Goal: Find specific page/section: Find specific page/section

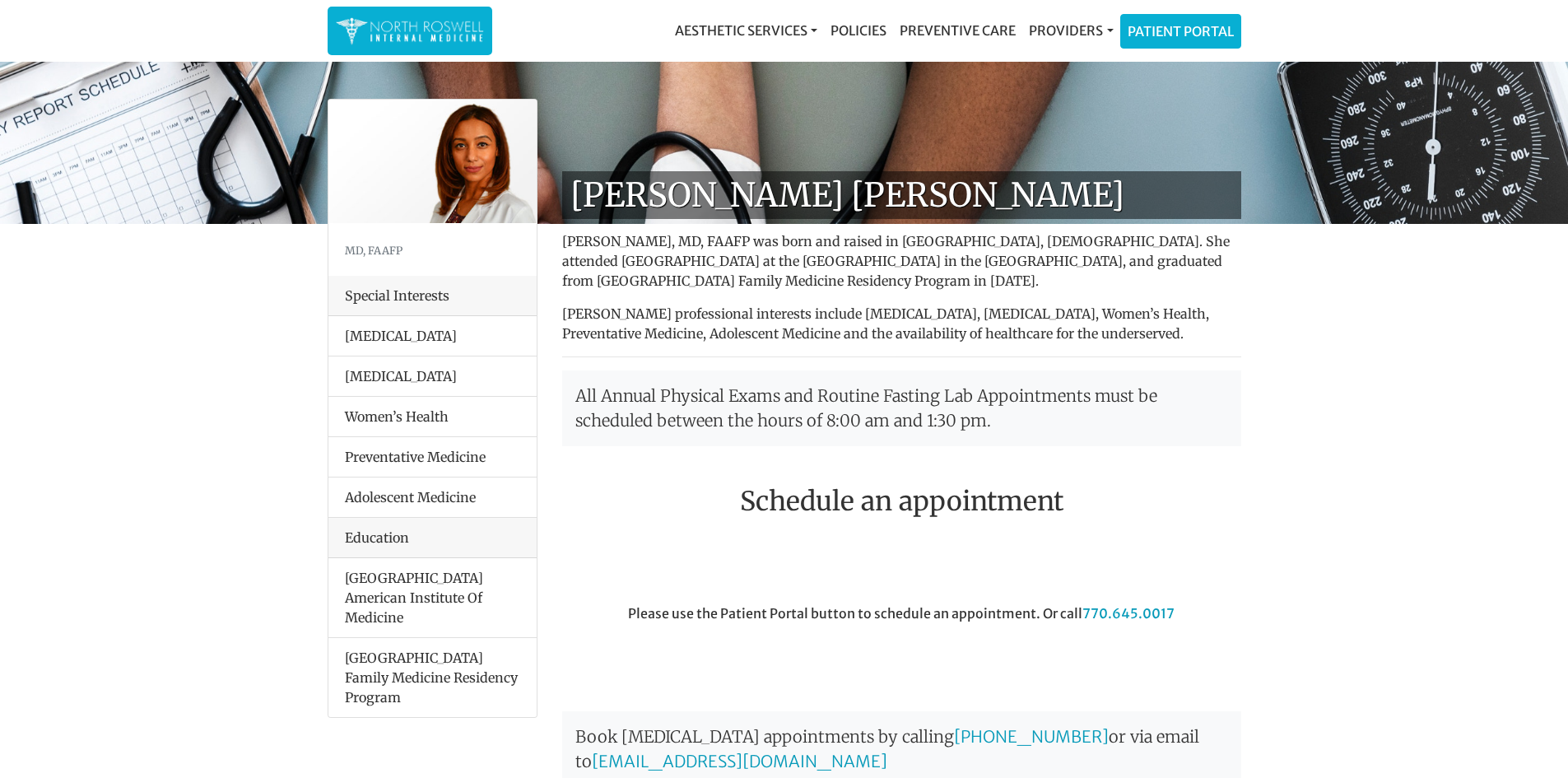
click at [667, 373] on p "All Annual Physical Exams and Routine Fasting Lab Appointments must be schedule…" at bounding box center [901, 408] width 679 height 76
click at [772, 323] on p "[PERSON_NAME] professional interests include [MEDICAL_DATA], [MEDICAL_DATA], Wo…" at bounding box center [901, 324] width 679 height 40
click at [951, 269] on p "[PERSON_NAME], MD, FAAFP was born and raised in [GEOGRAPHIC_DATA], [DEMOGRAPHIC…" at bounding box center [901, 261] width 679 height 60
click at [1053, 262] on p "[PERSON_NAME], MD, FAAFP was born and raised in [GEOGRAPHIC_DATA], [DEMOGRAPHIC…" at bounding box center [901, 261] width 679 height 60
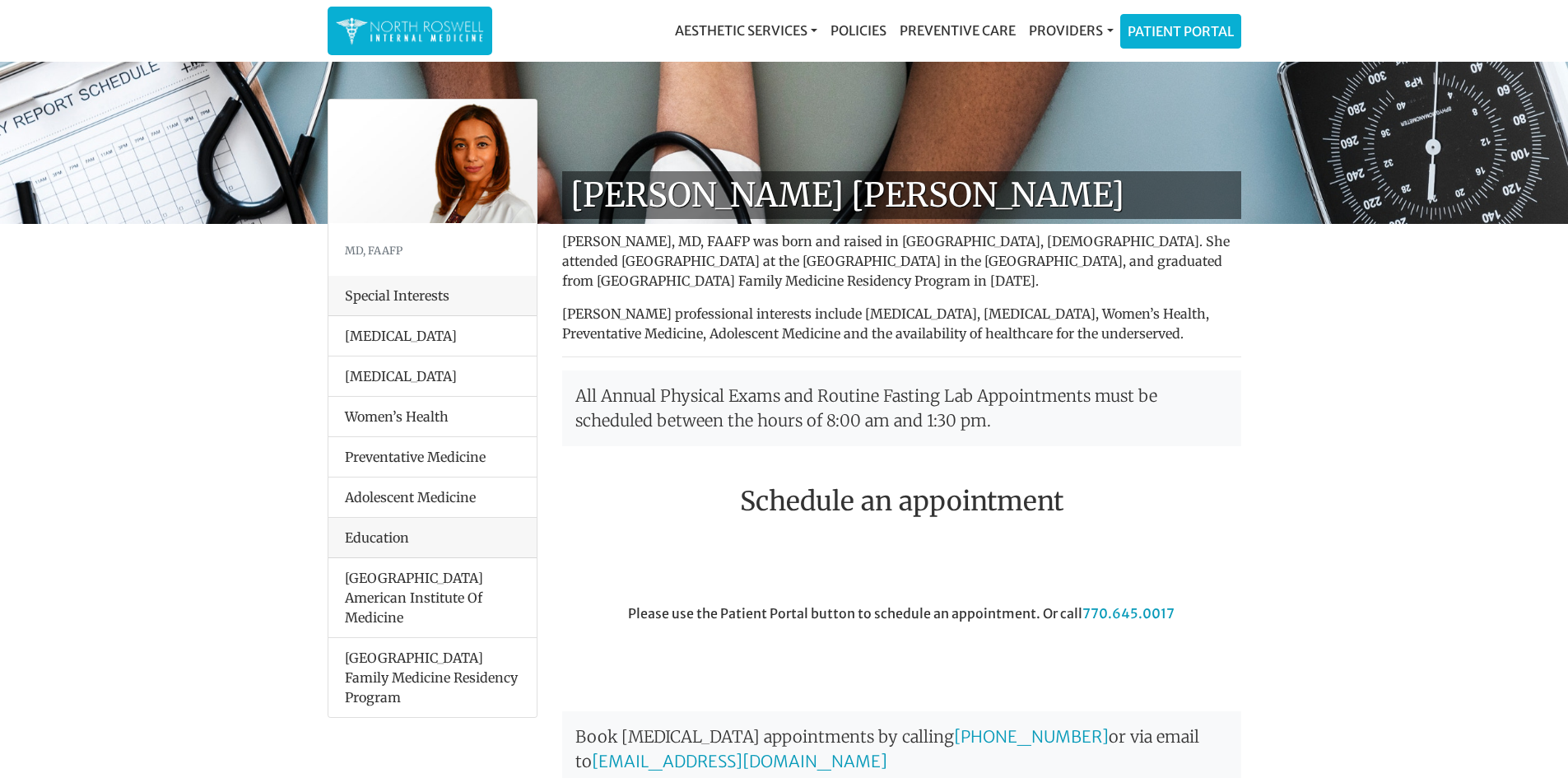
click at [1080, 258] on p "[PERSON_NAME], MD, FAAFP was born and raised in [GEOGRAPHIC_DATA], [DEMOGRAPHIC…" at bounding box center [901, 261] width 679 height 60
click at [1087, 28] on link "Providers" at bounding box center [1071, 30] width 97 height 33
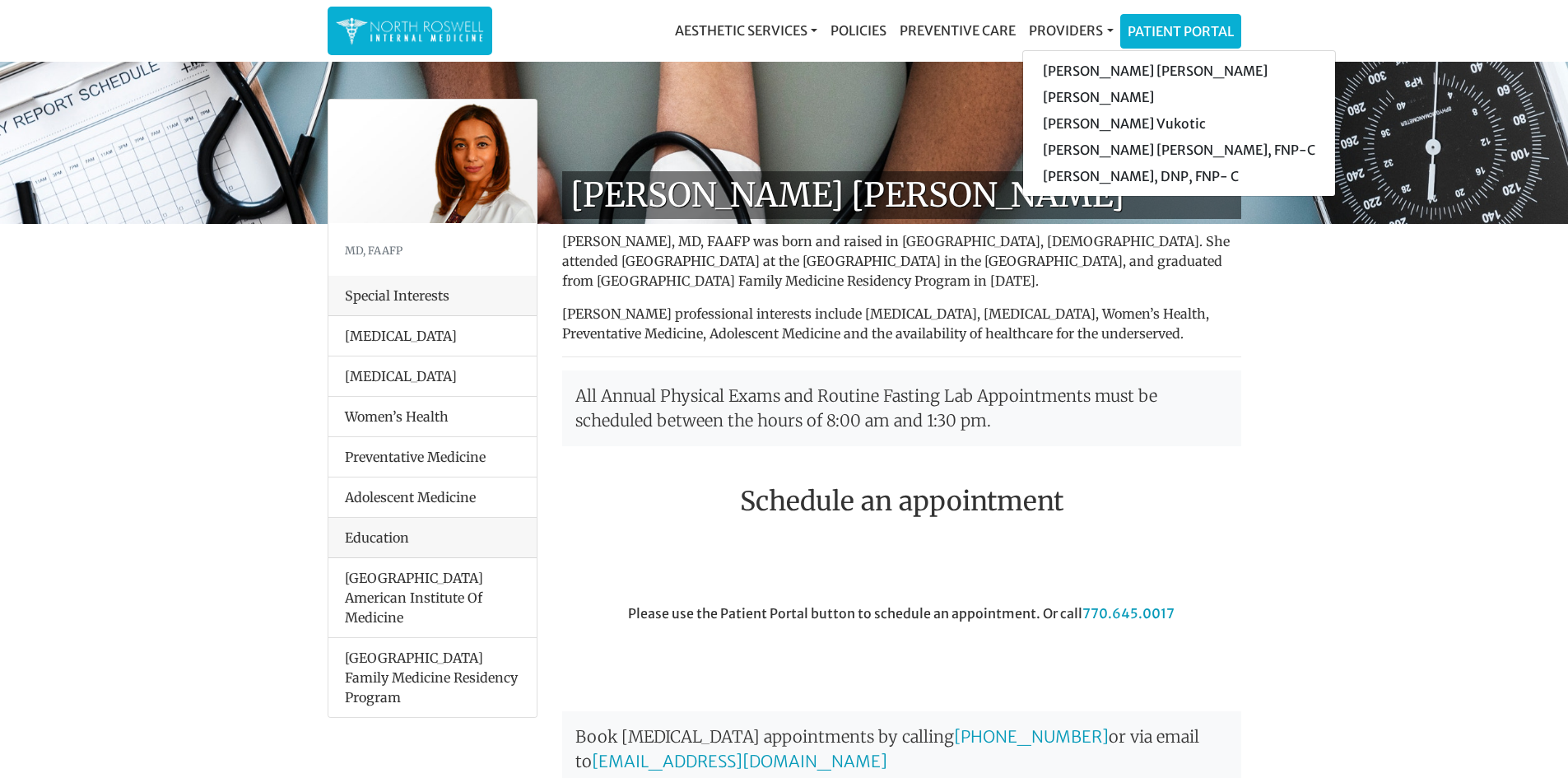
click at [965, 284] on p "[PERSON_NAME], MD, FAAFP was born and raised in [GEOGRAPHIC_DATA], [DEMOGRAPHIC…" at bounding box center [901, 261] width 679 height 60
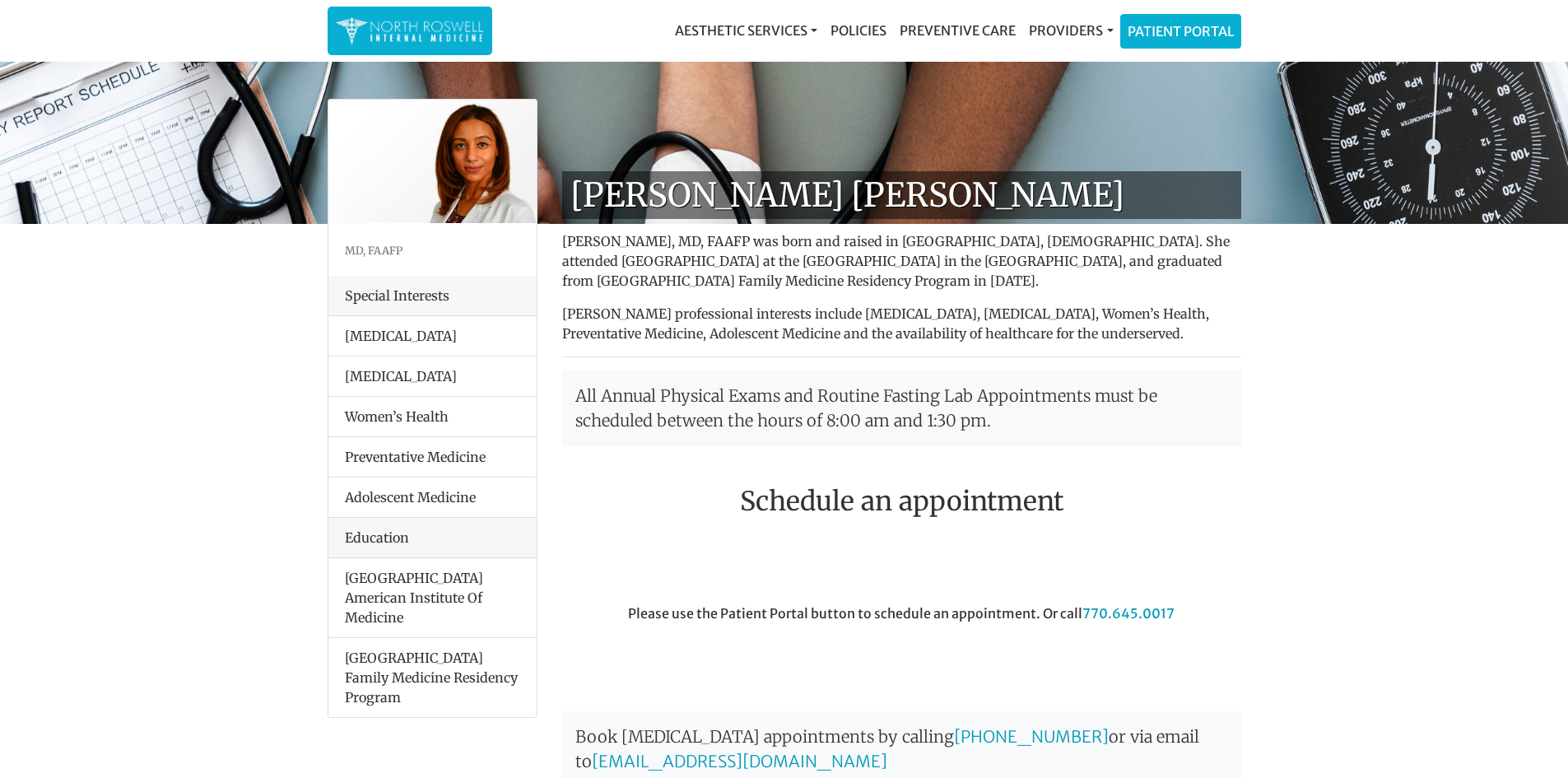
click at [442, 596] on li "[GEOGRAPHIC_DATA] American Institute Of Medicine" at bounding box center [432, 598] width 209 height 79
click at [742, 410] on p "All Annual Physical Exams and Routine Fasting Lab Appointments must be schedule…" at bounding box center [901, 408] width 679 height 76
click at [818, 356] on div "[PERSON_NAME] [PERSON_NAME] Farah [PERSON_NAME], [GEOGRAPHIC_DATA], FAAFP was b…" at bounding box center [901, 668] width 704 height 995
click at [819, 356] on div "[PERSON_NAME] [PERSON_NAME] Farah [PERSON_NAME], [GEOGRAPHIC_DATA], FAAFP was b…" at bounding box center [901, 668] width 704 height 995
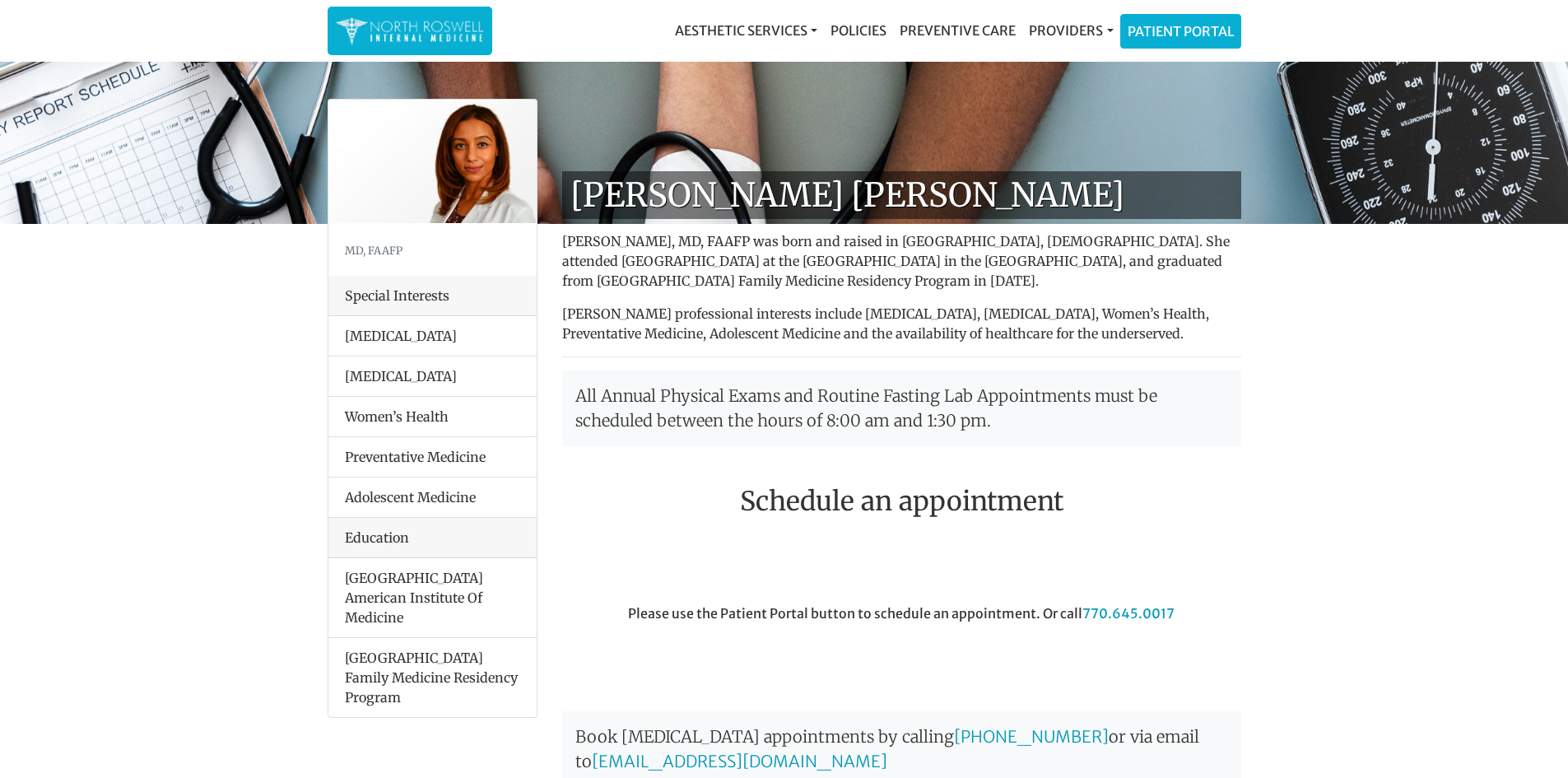
click at [706, 290] on div "[PERSON_NAME] [PERSON_NAME] Farah [PERSON_NAME], [GEOGRAPHIC_DATA], FAAFP was b…" at bounding box center [901, 668] width 704 height 995
click at [706, 418] on p "All Annual Physical Exams and Routine Fasting Lab Appointments must be schedule…" at bounding box center [901, 408] width 679 height 76
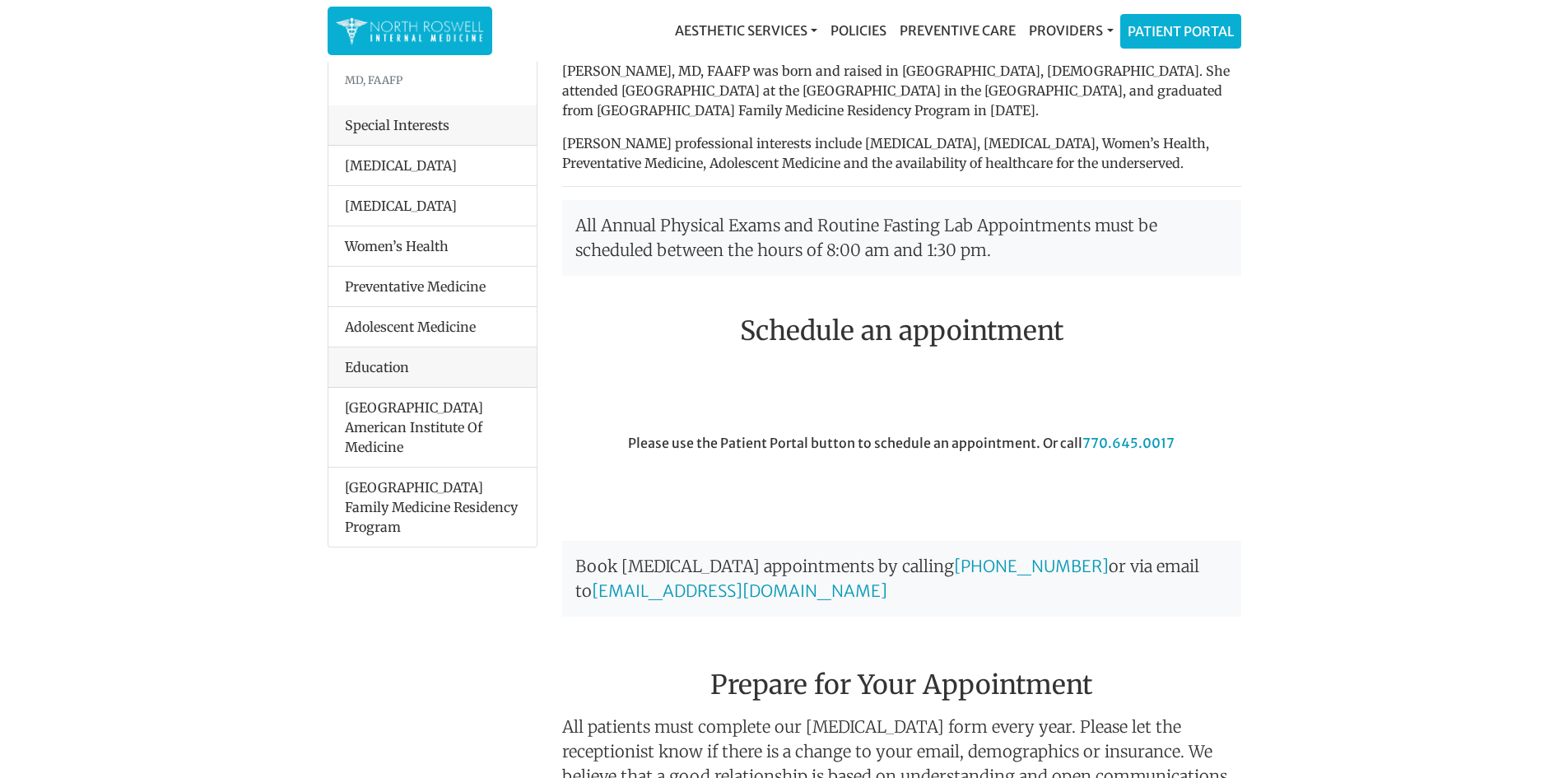
scroll to position [165, 0]
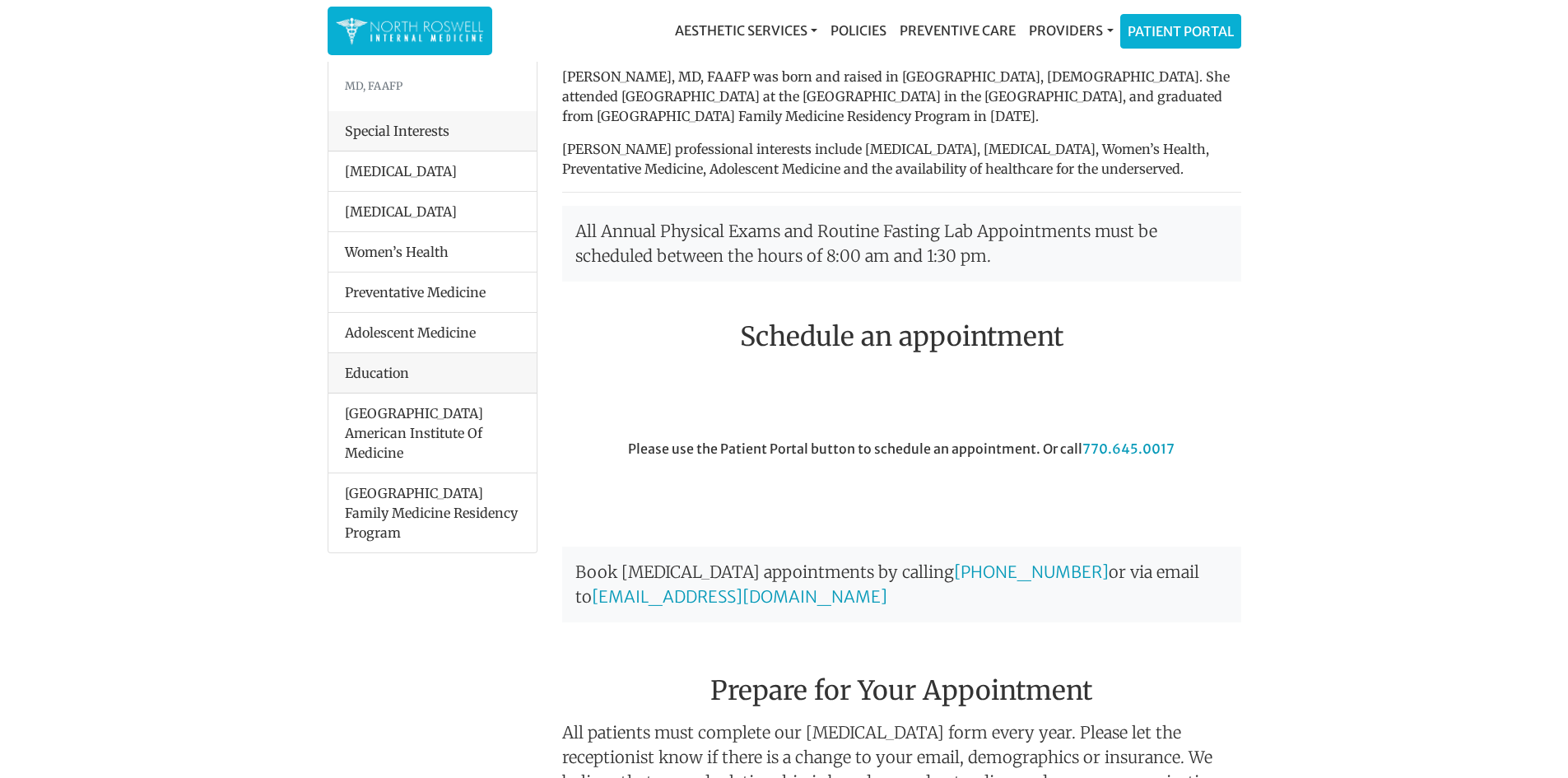
click at [831, 89] on p "[PERSON_NAME], MD, FAAFP was born and raised in [GEOGRAPHIC_DATA], [DEMOGRAPHIC…" at bounding box center [901, 96] width 679 height 60
click at [735, 108] on p "[PERSON_NAME], MD, FAAFP was born and raised in [GEOGRAPHIC_DATA], [DEMOGRAPHIC…" at bounding box center [901, 96] width 679 height 60
